Goal: Task Accomplishment & Management: Use online tool/utility

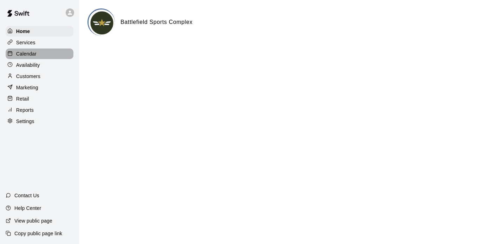
click at [29, 54] on p "Calendar" at bounding box center [26, 53] width 20 height 7
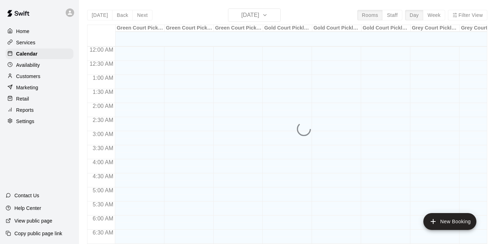
scroll to position [349, 0]
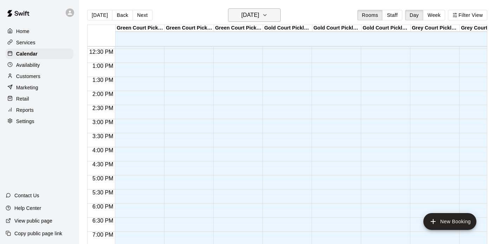
click at [267, 19] on icon "button" at bounding box center [265, 15] width 6 height 8
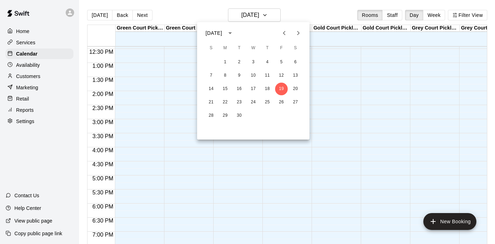
click at [299, 36] on icon "Next month" at bounding box center [298, 33] width 8 height 8
click at [238, 88] on button "11" at bounding box center [239, 88] width 13 height 13
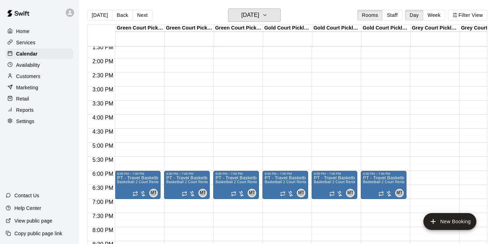
scroll to position [383, 0]
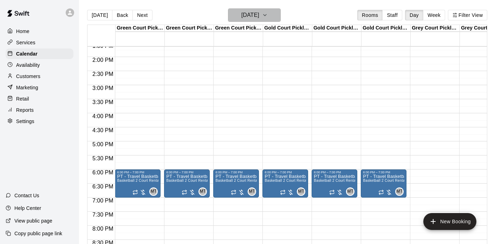
click at [267, 12] on icon "button" at bounding box center [265, 15] width 6 height 8
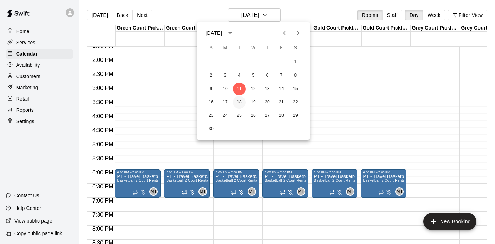
click at [238, 100] on button "18" at bounding box center [239, 102] width 13 height 13
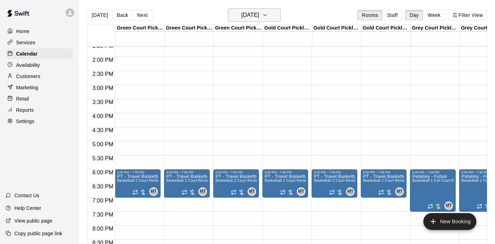
click at [271, 14] on button "[DATE]" at bounding box center [254, 14] width 53 height 13
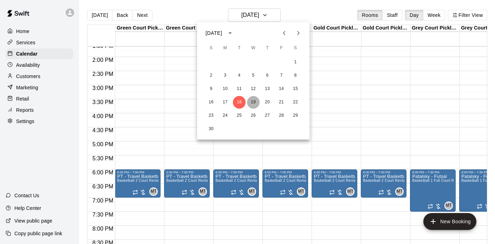
click at [253, 102] on button "19" at bounding box center [253, 102] width 13 height 13
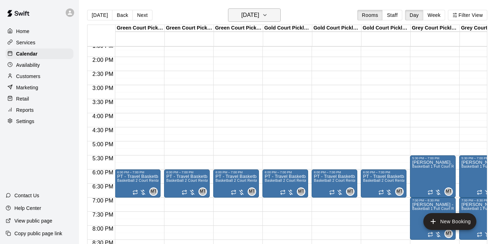
click at [258, 17] on h6 "[DATE]" at bounding box center [250, 15] width 18 height 10
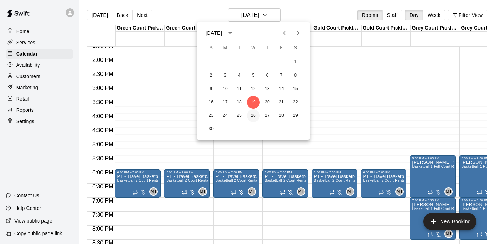
click at [253, 118] on button "26" at bounding box center [253, 115] width 13 height 13
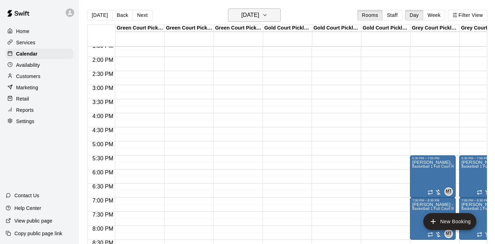
click at [255, 14] on h6 "[DATE]" at bounding box center [250, 15] width 18 height 10
